Goal: Task Accomplishment & Management: Complete application form

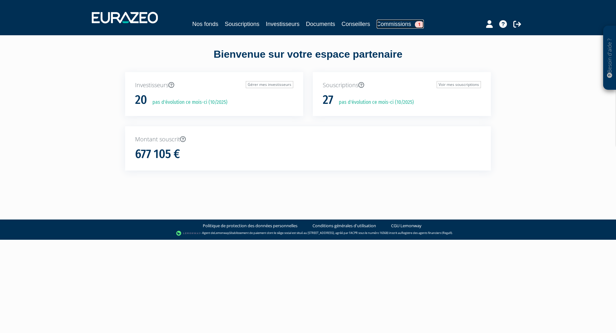
click at [402, 23] on link "Commissions 1" at bounding box center [400, 24] width 47 height 9
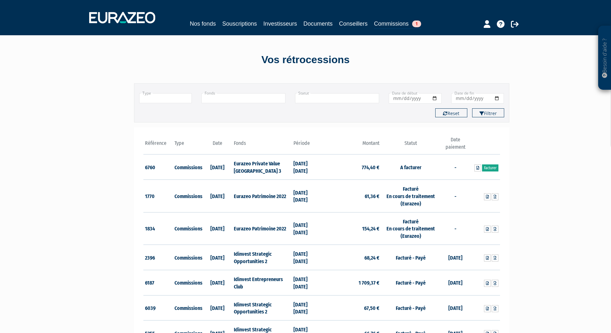
click at [487, 168] on link "Facturer" at bounding box center [490, 168] width 16 height 7
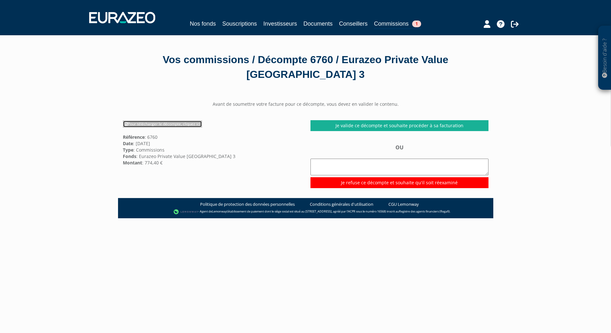
click at [169, 121] on link "Pour télécharger le décompte, cliquez ici" at bounding box center [162, 124] width 79 height 7
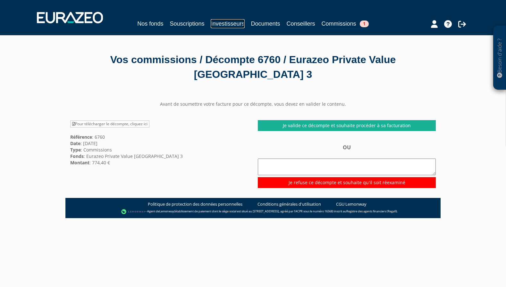
click at [233, 23] on link "Investisseurs" at bounding box center [228, 23] width 34 height 9
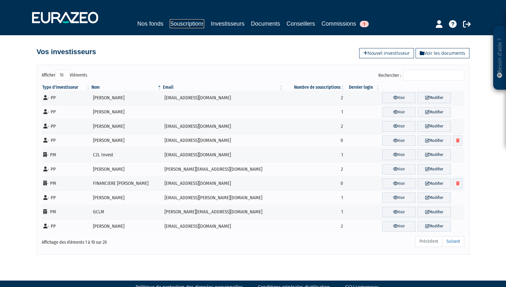
click at [183, 23] on link "Souscriptions" at bounding box center [187, 23] width 35 height 9
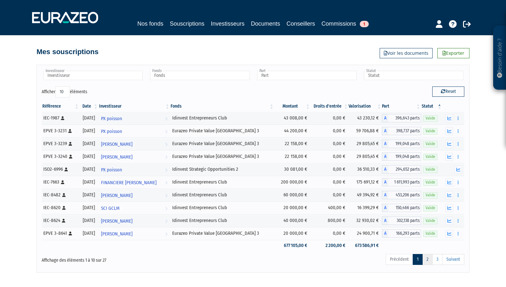
click at [427, 261] on link "2" at bounding box center [427, 259] width 10 height 11
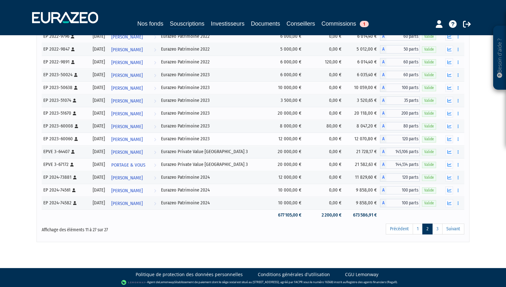
scroll to position [122, 0]
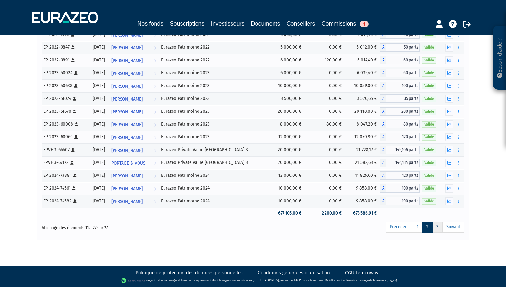
click at [439, 228] on link "3" at bounding box center [437, 227] width 10 height 11
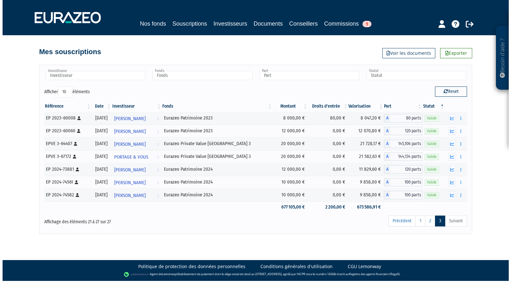
scroll to position [0, 0]
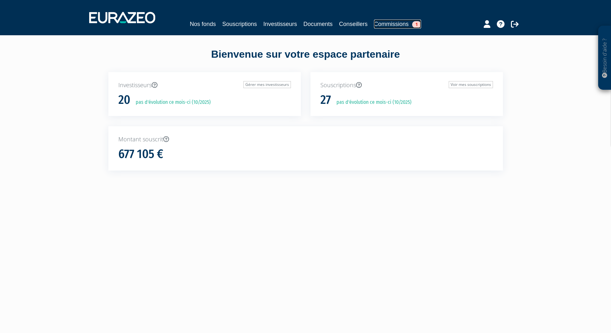
click at [399, 28] on link "Commissions 1" at bounding box center [397, 24] width 47 height 9
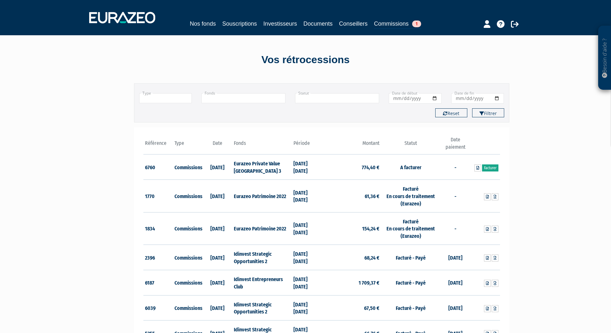
click at [497, 171] on link "Facturer" at bounding box center [490, 168] width 16 height 7
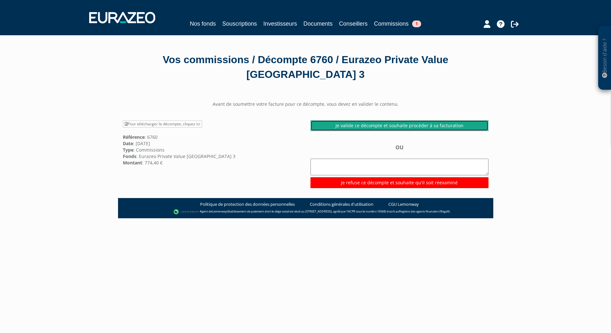
click at [421, 127] on link "Je valide ce décompte et souhaite procéder à sa facturation" at bounding box center [400, 125] width 178 height 11
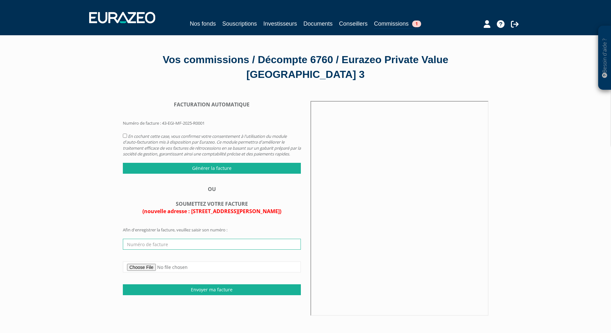
click at [165, 250] on input "text" at bounding box center [212, 244] width 178 height 11
paste input "F2025000707"
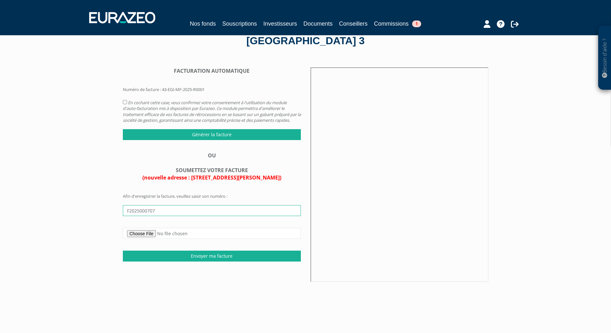
scroll to position [64, 0]
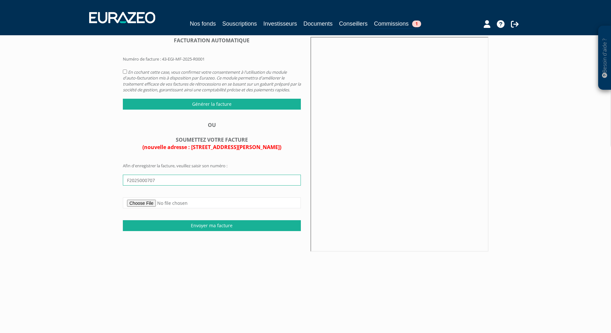
type input "F2025000707"
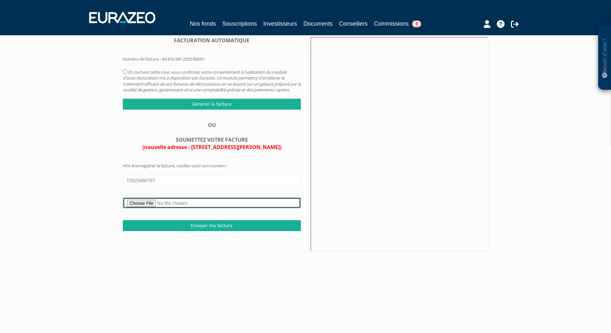
click at [151, 209] on input "file" at bounding box center [212, 203] width 178 height 11
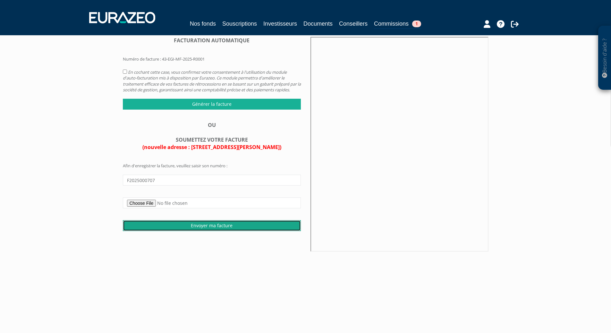
click at [207, 231] on input "Envoyer ma facture" at bounding box center [212, 225] width 178 height 11
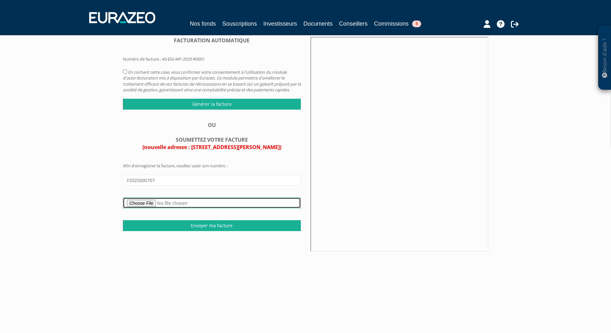
click at [158, 209] on input "file" at bounding box center [212, 203] width 178 height 11
type input "C:\fakepath\F2025000708 - EURAZEO GI - Commission sur encours 1S25 FCPR EURAZEO…"
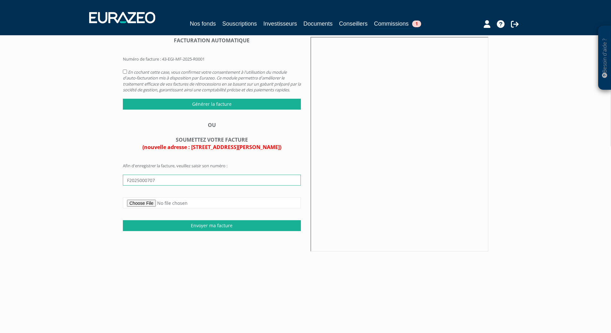
click at [173, 186] on input "F2025000707" at bounding box center [212, 180] width 178 height 11
type input "F2025000708"
click at [173, 230] on input "Envoyer ma facture" at bounding box center [212, 225] width 178 height 11
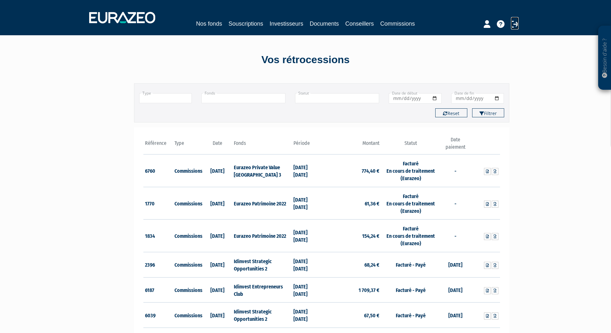
click at [515, 25] on icon at bounding box center [515, 24] width 8 height 8
